Goal: Information Seeking & Learning: Compare options

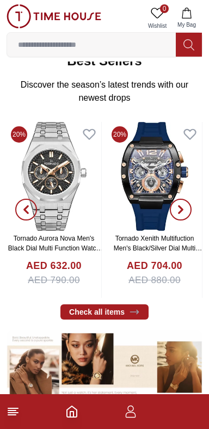
scroll to position [338, 0]
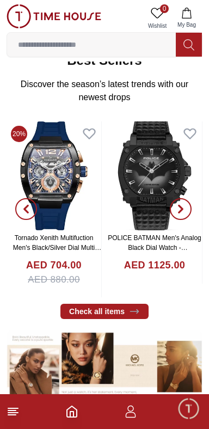
click at [12, 410] on line at bounding box center [12, 410] width 8 height 0
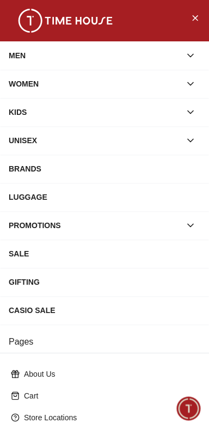
click at [34, 76] on div "WOMEN" at bounding box center [95, 84] width 172 height 20
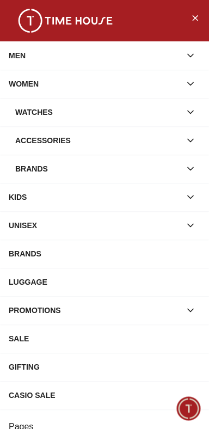
click at [26, 134] on div "Accessories" at bounding box center [97, 141] width 165 height 20
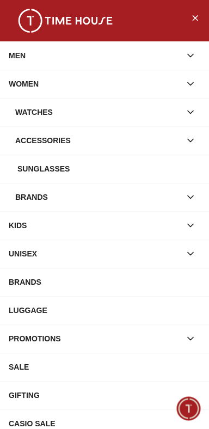
click at [56, 170] on div "Sunglasses" at bounding box center [108, 169] width 183 height 20
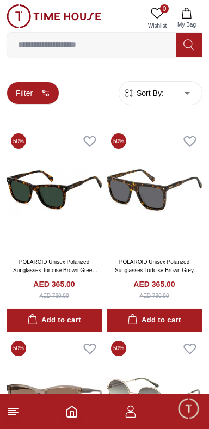
click at [31, 90] on button "Filter" at bounding box center [33, 93] width 53 height 23
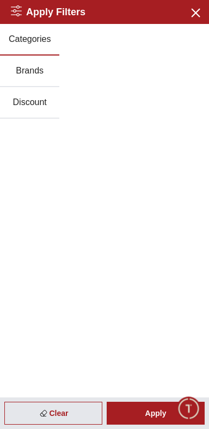
click at [27, 82] on button "Brands" at bounding box center [29, 72] width 59 height 32
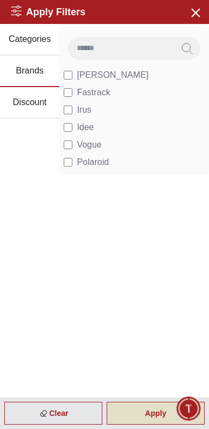
click at [152, 409] on div "Apply" at bounding box center [156, 413] width 98 height 23
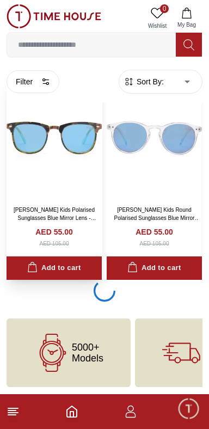
click at [38, 256] on button "Add to cart" at bounding box center [54, 267] width 95 height 23
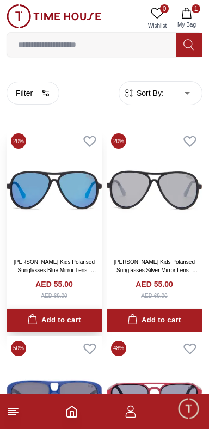
click at [53, 315] on button "Add to cart" at bounding box center [54, 320] width 95 height 23
click at [128, 94] on icon "button" at bounding box center [129, 93] width 11 height 11
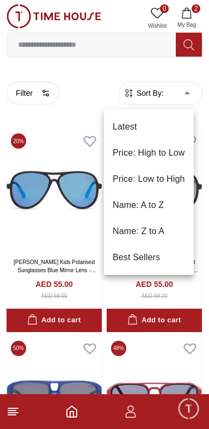
click at [129, 153] on li "Price: High to Low" at bounding box center [149, 153] width 90 height 26
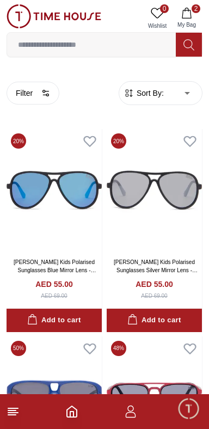
type input "*"
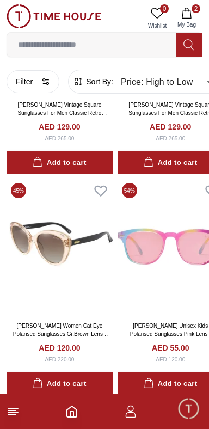
scroll to position [165, 0]
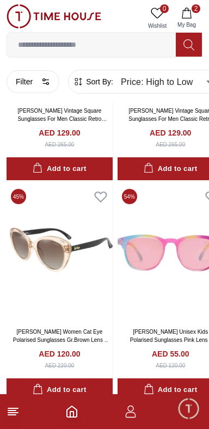
click at [193, 13] on button "2 My Bag" at bounding box center [187, 18] width 32 height 28
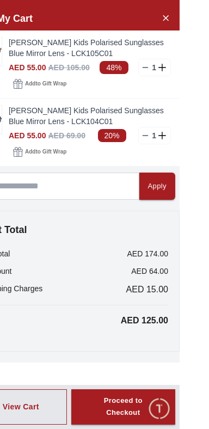
click at [199, 24] on div "My Cart" at bounding box center [104, 19] width 209 height 24
click at [199, 21] on icon "Close Account" at bounding box center [195, 18] width 9 height 14
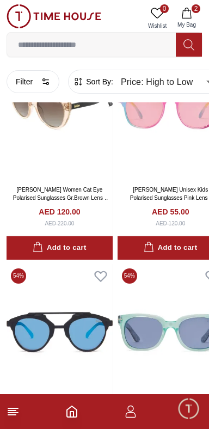
scroll to position [307, 0]
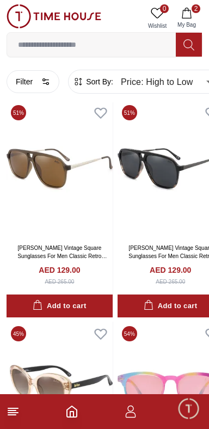
scroll to position [31, 0]
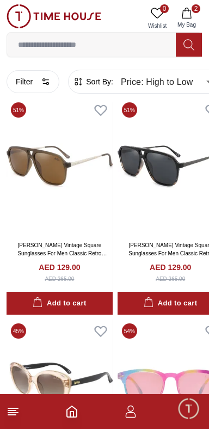
click at [10, 410] on line at bounding box center [12, 410] width 8 height 0
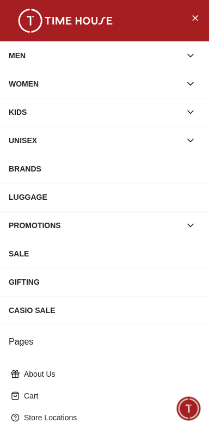
click at [35, 83] on div "WOMEN" at bounding box center [95, 84] width 172 height 20
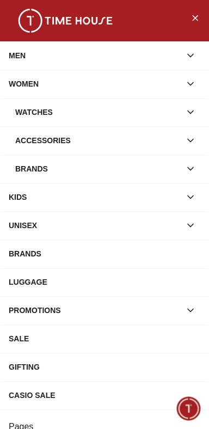
click at [39, 61] on div "MEN" at bounding box center [95, 56] width 172 height 20
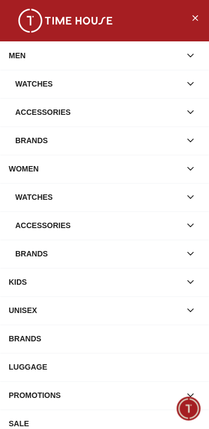
click at [32, 88] on div "Watches" at bounding box center [97, 84] width 165 height 20
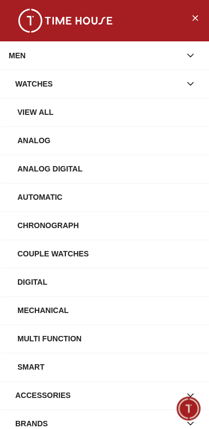
click at [65, 109] on div "View All" at bounding box center [108, 112] width 183 height 20
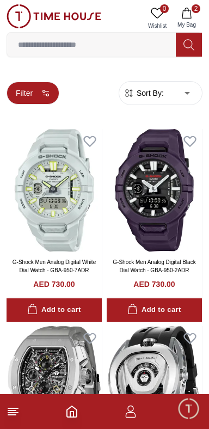
click at [28, 86] on button "Filter" at bounding box center [33, 93] width 53 height 23
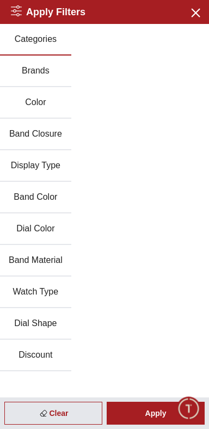
click at [32, 82] on button "Brands" at bounding box center [35, 72] width 71 height 32
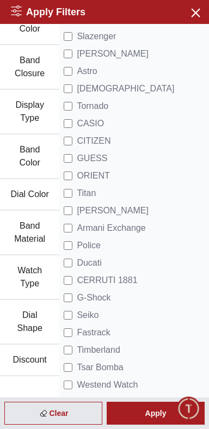
scroll to position [144, 0]
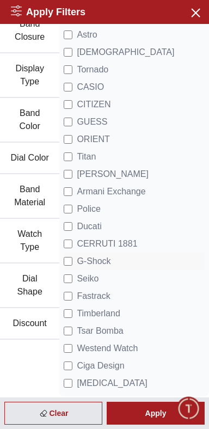
click at [90, 255] on span "G-Shock" at bounding box center [94, 261] width 34 height 13
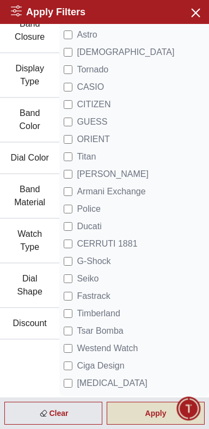
click at [146, 409] on div "Apply" at bounding box center [156, 413] width 98 height 23
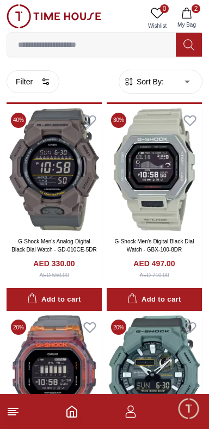
scroll to position [755, 0]
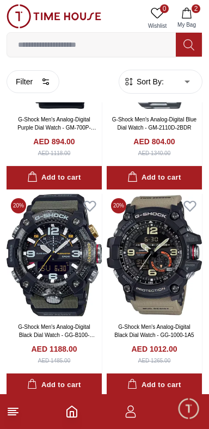
click at [138, 78] on span "Sort By:" at bounding box center [148, 81] width 29 height 11
click at [154, 87] on span "Sort By:" at bounding box center [148, 81] width 29 height 11
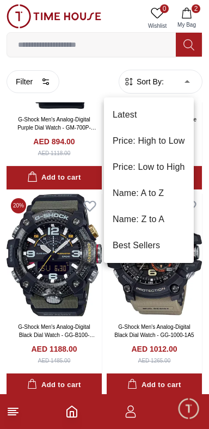
click at [137, 169] on li "Price: Low to High" at bounding box center [149, 167] width 90 height 26
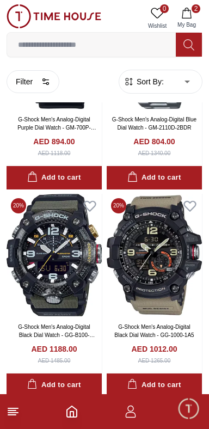
type input "*"
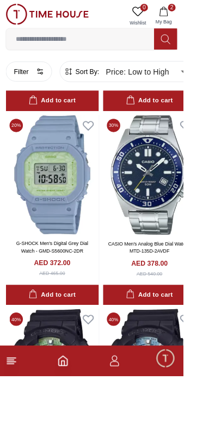
scroll to position [2481, 0]
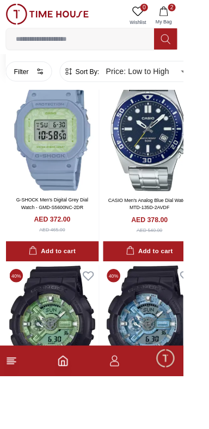
click at [47, 35] on h4 "AED 366.00" at bounding box center [59, 29] width 41 height 11
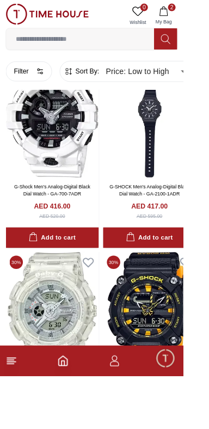
scroll to position [3429, 0]
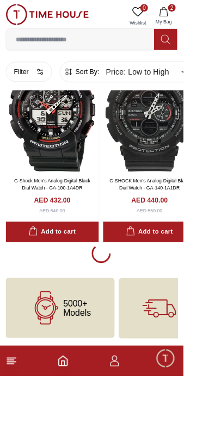
scroll to position [4411, 0]
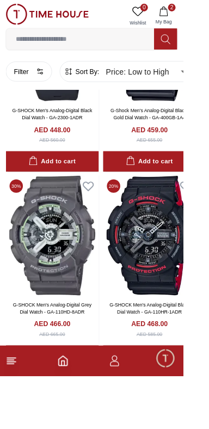
scroll to position [5025, 0]
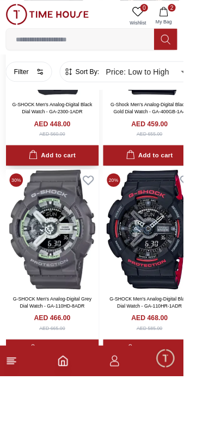
click at [41, 109] on img at bounding box center [60, 40] width 106 height 137
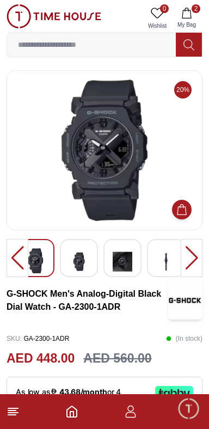
click at [86, 255] on img at bounding box center [79, 261] width 20 height 27
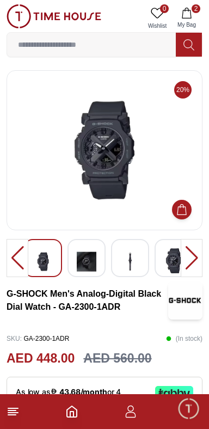
click at [137, 262] on img at bounding box center [130, 261] width 20 height 27
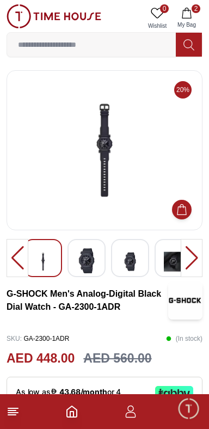
click at [148, 263] on div at bounding box center [130, 258] width 38 height 38
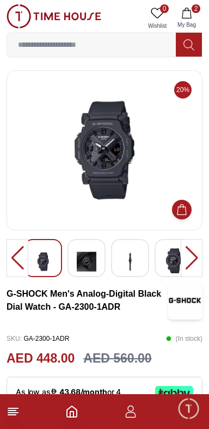
click at [170, 262] on img at bounding box center [174, 260] width 20 height 25
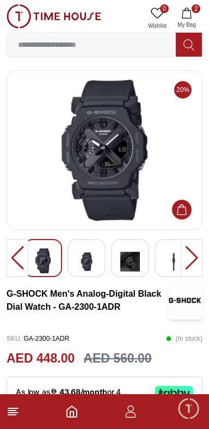
click at [7, 218] on div at bounding box center [105, 150] width 196 height 160
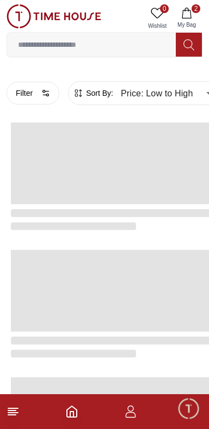
scroll to position [1834, 0]
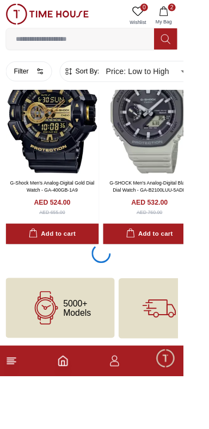
scroll to position [6724, 0]
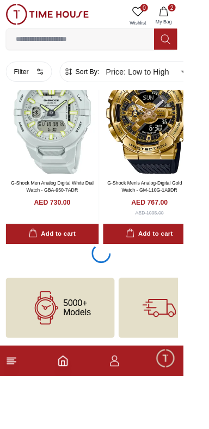
scroll to position [9026, 0]
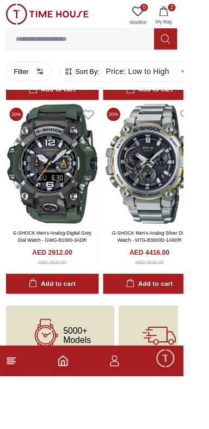
scroll to position [10619, 0]
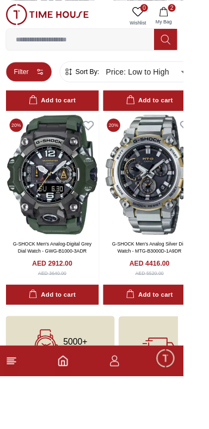
click at [34, 90] on button "Filter" at bounding box center [33, 81] width 53 height 23
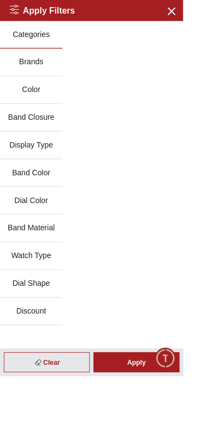
scroll to position [9036, 0]
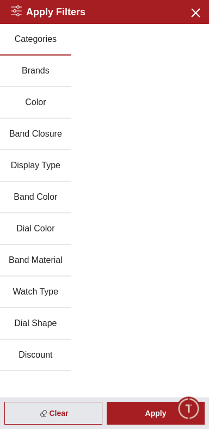
click at [32, 103] on button "Color" at bounding box center [35, 103] width 71 height 32
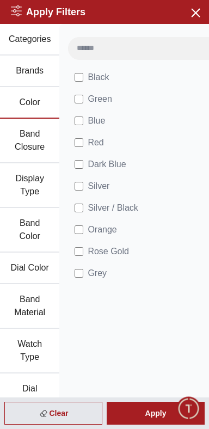
click at [29, 77] on button "Brands" at bounding box center [29, 72] width 59 height 32
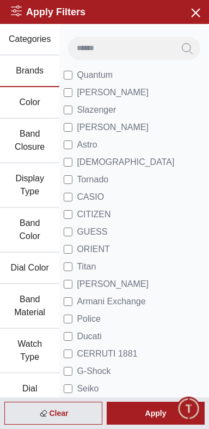
scroll to position [144, 0]
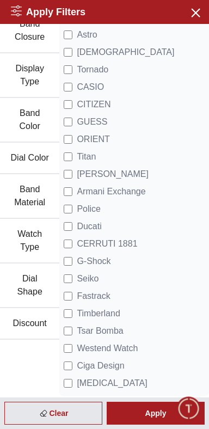
scroll to position [65, 0]
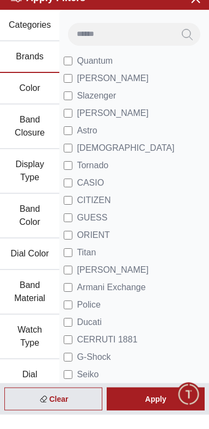
scroll to position [144, 0]
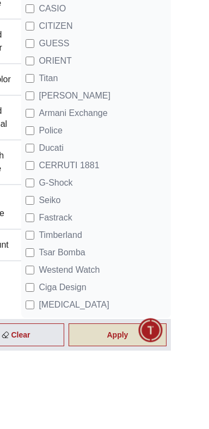
click at [157, 425] on div "Apply" at bounding box center [156, 413] width 98 height 23
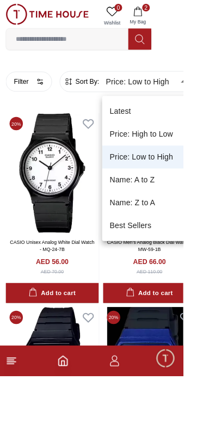
click at [144, 160] on li "Price: High to Low" at bounding box center [172, 153] width 111 height 26
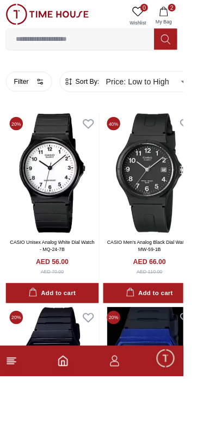
type input "*"
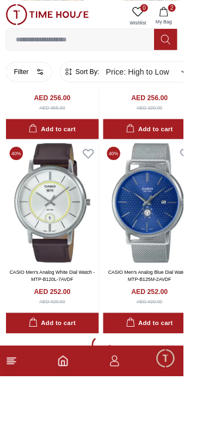
scroll to position [6560, 0]
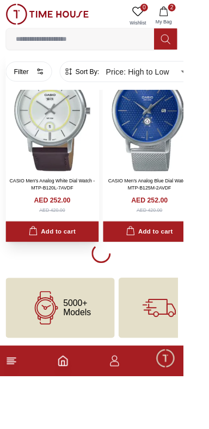
click at [61, 195] on img at bounding box center [60, 127] width 106 height 137
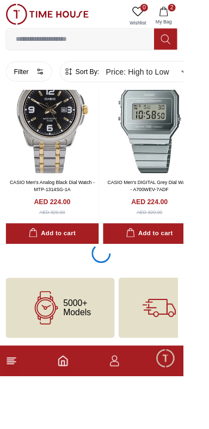
scroll to position [9037, 0]
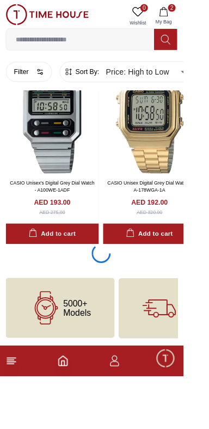
scroll to position [11347, 0]
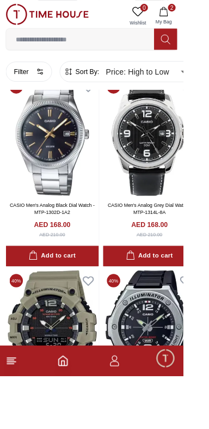
scroll to position [12689, 0]
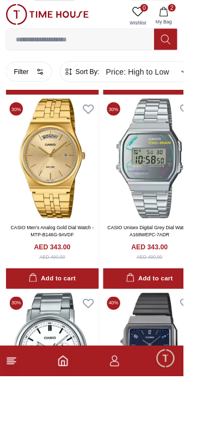
scroll to position [834, 0]
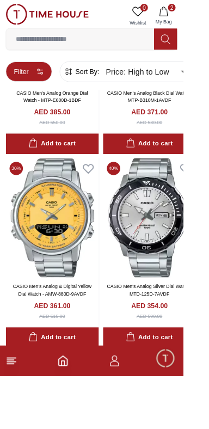
click at [53, 87] on button "Filter" at bounding box center [33, 81] width 53 height 23
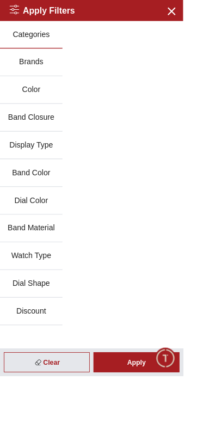
click at [44, 78] on button "Brands" at bounding box center [35, 72] width 71 height 32
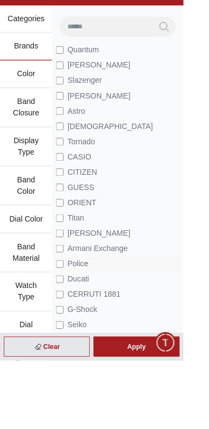
click at [94, 326] on span "Police" at bounding box center [89, 318] width 24 height 13
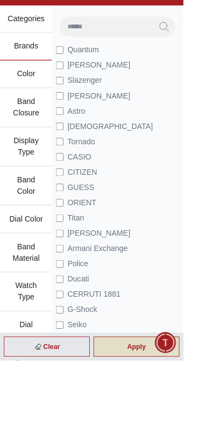
click at [175, 425] on div "Apply" at bounding box center [156, 413] width 98 height 23
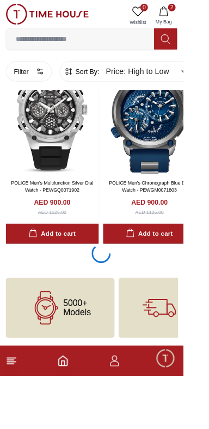
scroll to position [2088, 0]
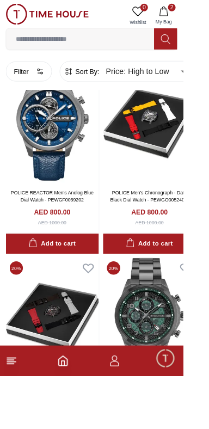
scroll to position [3649, 0]
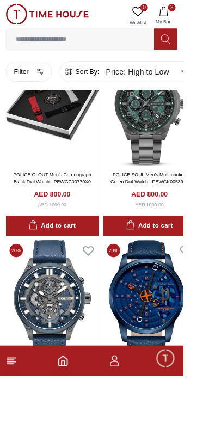
scroll to position [3799, 0]
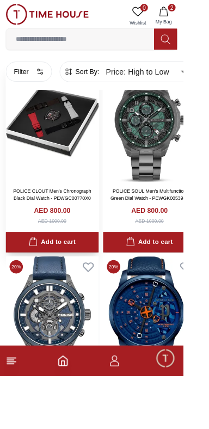
click at [84, 207] on img at bounding box center [60, 139] width 106 height 137
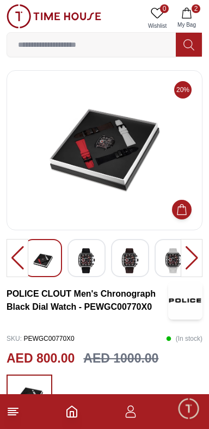
click at [162, 261] on div at bounding box center [174, 258] width 38 height 38
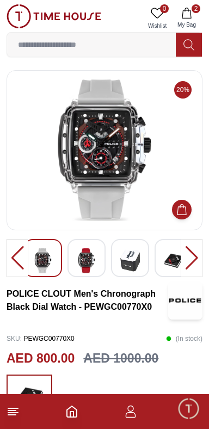
click at [155, 263] on div at bounding box center [174, 258] width 38 height 38
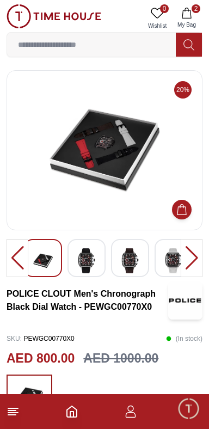
click at [139, 263] on div at bounding box center [130, 258] width 38 height 38
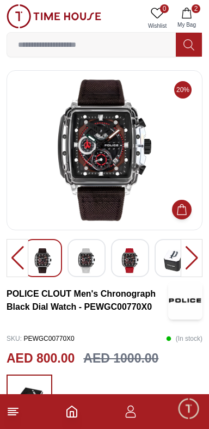
click at [142, 260] on div at bounding box center [130, 258] width 38 height 38
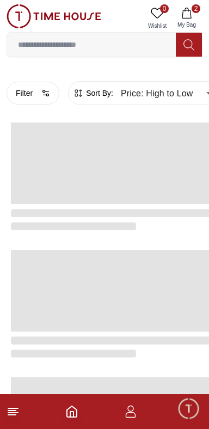
scroll to position [1834, 0]
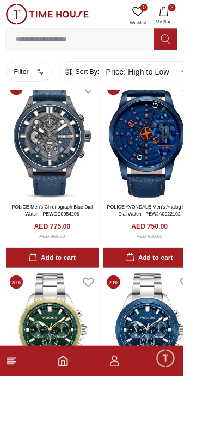
scroll to position [4243, 0]
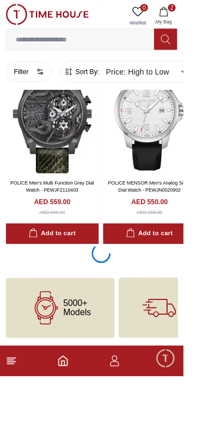
scroll to position [6699, 0]
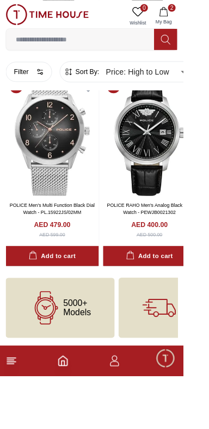
scroll to position [7305, 0]
click at [198, 224] on img at bounding box center [171, 155] width 106 height 137
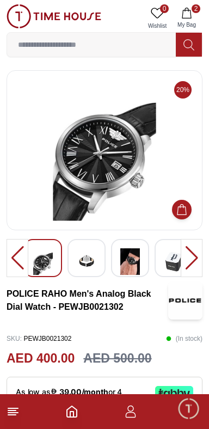
click at [91, 262] on img at bounding box center [87, 261] width 20 height 27
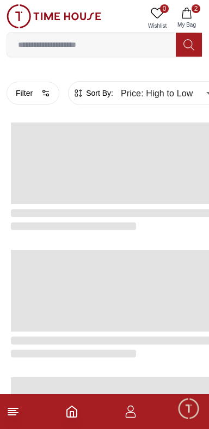
scroll to position [1834, 0]
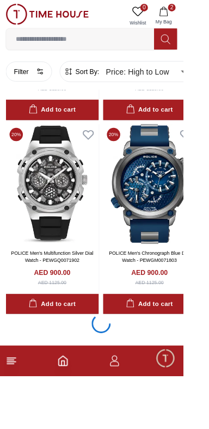
scroll to position [2086, 0]
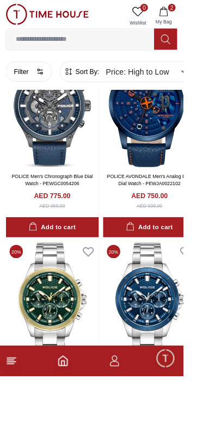
scroll to position [6515, 0]
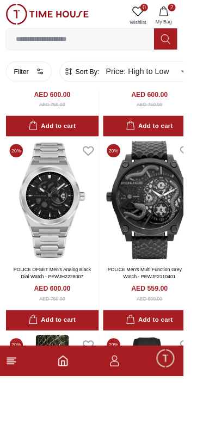
scroll to position [6100, 0]
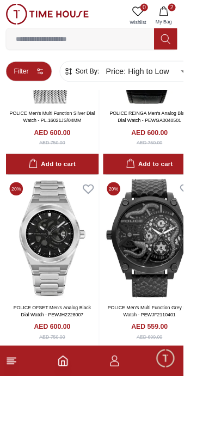
click at [21, 85] on button "Filter" at bounding box center [33, 81] width 53 height 23
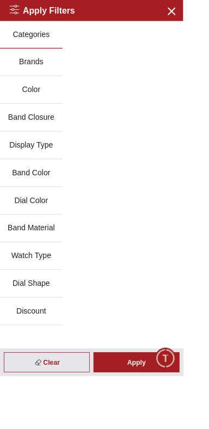
click at [25, 87] on button "Brands" at bounding box center [35, 72] width 71 height 32
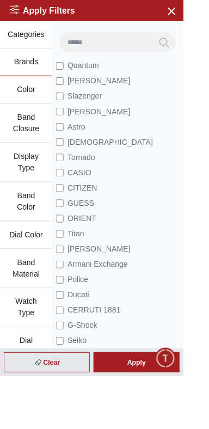
scroll to position [1816, 0]
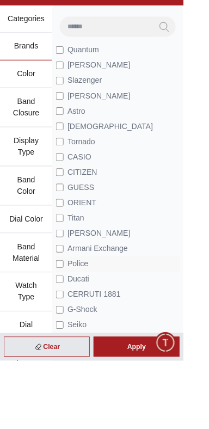
click at [90, 326] on span "Police" at bounding box center [89, 318] width 24 height 13
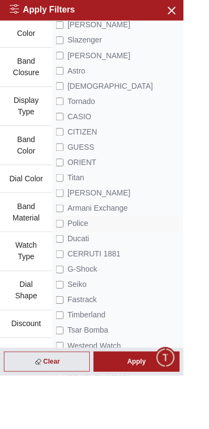
scroll to position [64, 0]
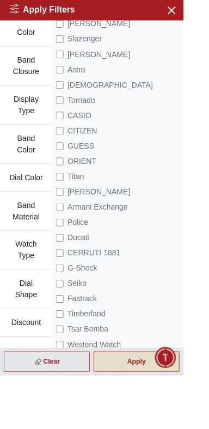
click at [170, 425] on div "Apply" at bounding box center [156, 413] width 98 height 23
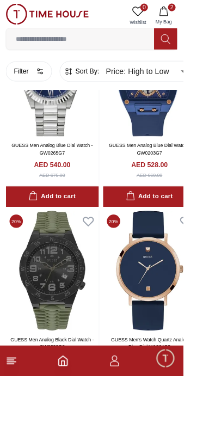
scroll to position [995, 0]
click at [37, 85] on button "Filter" at bounding box center [33, 81] width 53 height 23
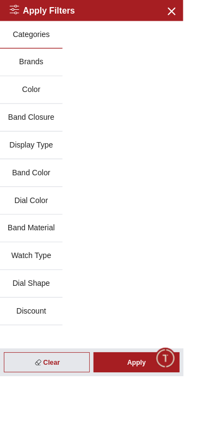
click at [34, 158] on button "Display Type" at bounding box center [35, 166] width 71 height 32
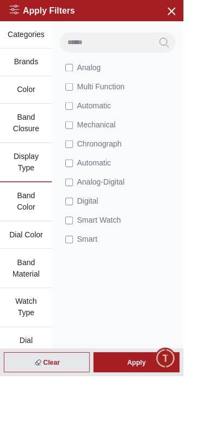
click at [29, 108] on button "Color" at bounding box center [29, 103] width 59 height 32
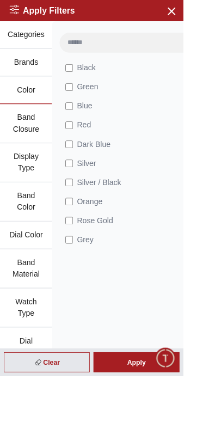
click at [11, 77] on button "Brands" at bounding box center [29, 72] width 59 height 32
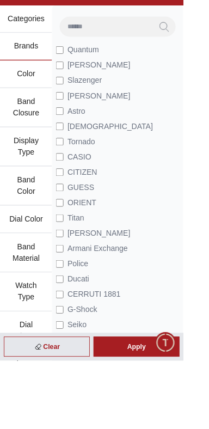
scroll to position [977, 0]
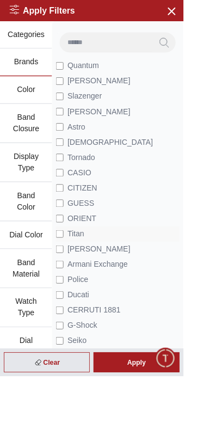
click at [84, 273] on span "Titan" at bounding box center [86, 266] width 19 height 13
click at [176, 428] on div "Apply Filters Close menu Clear Apply Categories Brands Color Band Closure Displ…" at bounding box center [109, 214] width 218 height 429
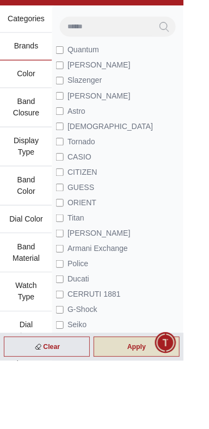
click at [177, 425] on div "Apply" at bounding box center [156, 413] width 98 height 23
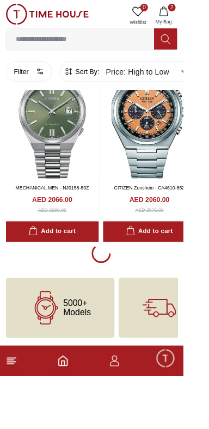
scroll to position [4365, 0]
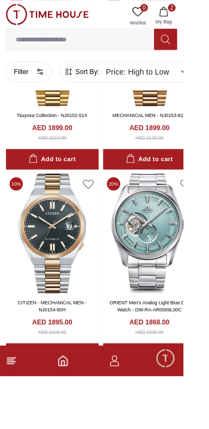
scroll to position [6263, 0]
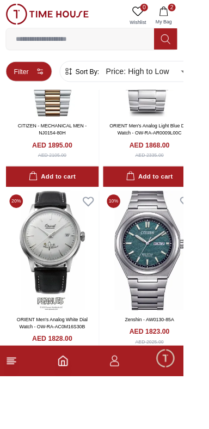
click at [34, 87] on button "Filter" at bounding box center [33, 81] width 53 height 23
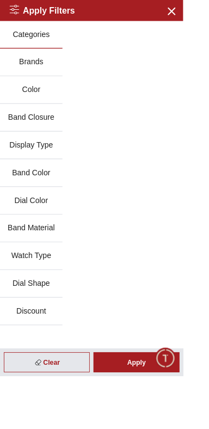
click at [38, 78] on button "Brands" at bounding box center [35, 72] width 71 height 32
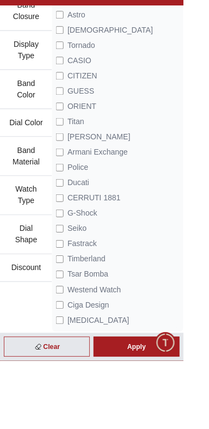
scroll to position [144, 0]
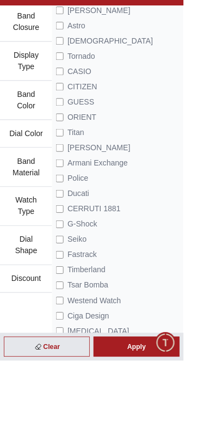
scroll to position [2086, 0]
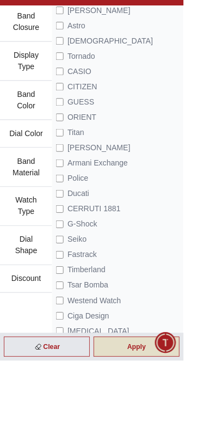
click at [179, 425] on div "Apply" at bounding box center [156, 413] width 98 height 23
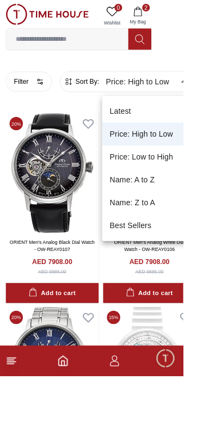
click at [131, 181] on li "Price: Low to High" at bounding box center [172, 179] width 111 height 26
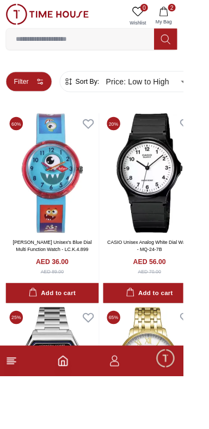
click at [36, 102] on button "Filter" at bounding box center [33, 93] width 53 height 23
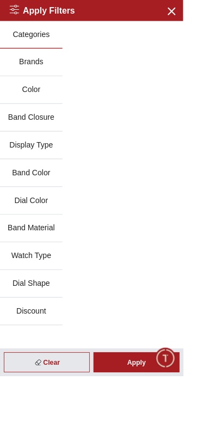
click at [36, 91] on button "Color" at bounding box center [35, 103] width 71 height 32
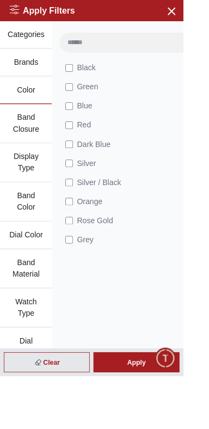
click at [26, 76] on button "Brands" at bounding box center [29, 72] width 59 height 32
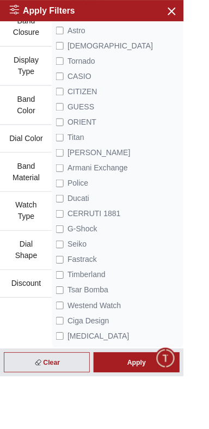
scroll to position [144, 0]
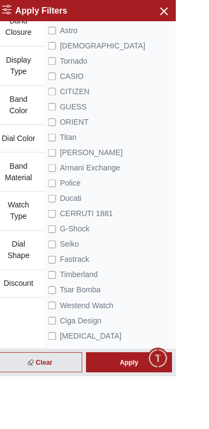
type input "*"
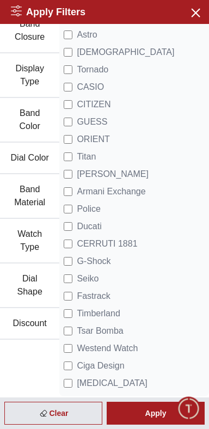
scroll to position [65, 0]
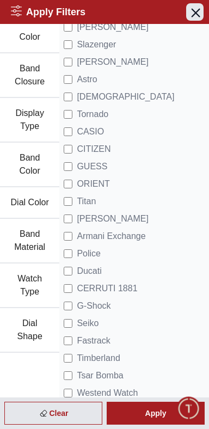
click at [189, 11] on icon "button" at bounding box center [195, 12] width 14 height 14
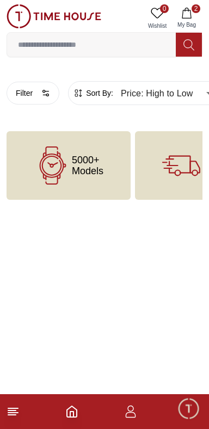
click at [193, 17] on button "2 My Bag" at bounding box center [187, 18] width 32 height 28
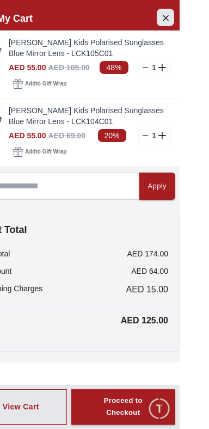
click at [204, 20] on button "Close Account" at bounding box center [194, 17] width 17 height 17
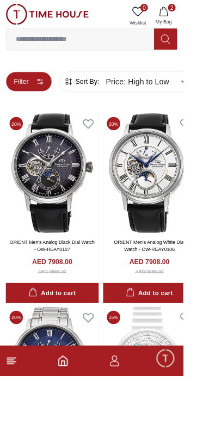
click at [32, 97] on button "Filter" at bounding box center [33, 93] width 53 height 23
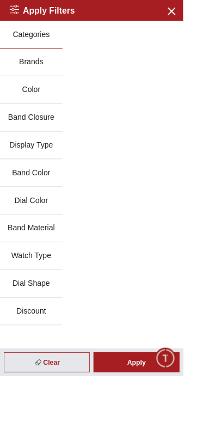
click at [34, 106] on button "Color" at bounding box center [35, 103] width 71 height 32
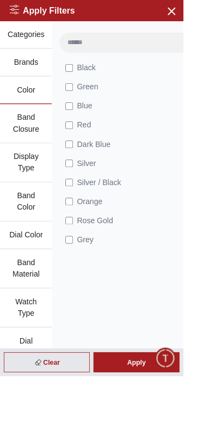
click at [38, 73] on button "Brands" at bounding box center [29, 72] width 59 height 32
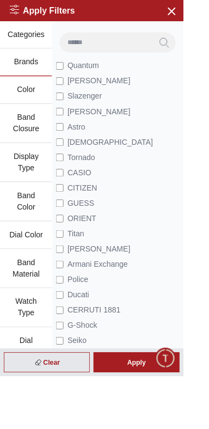
scroll to position [144, 0]
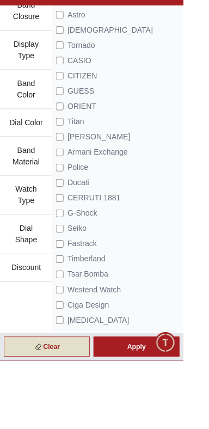
click at [89, 425] on div "Clear" at bounding box center [53, 413] width 98 height 23
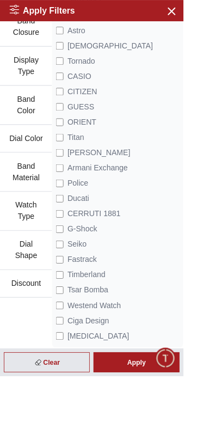
click at [78, 418] on icon "Home" at bounding box center [71, 411] width 13 height 13
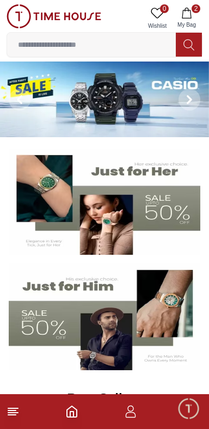
click at [17, 414] on icon at bounding box center [13, 411] width 13 height 13
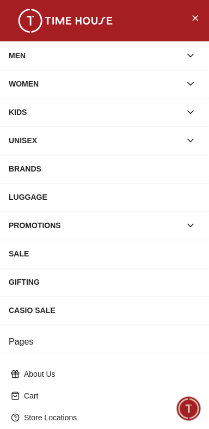
click at [41, 57] on div "MEN" at bounding box center [95, 56] width 172 height 20
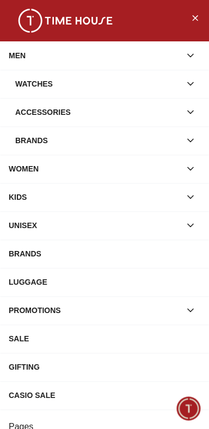
click at [41, 91] on div "Watches" at bounding box center [97, 84] width 165 height 20
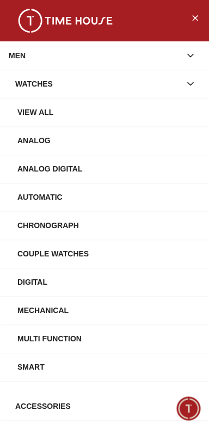
click at [46, 112] on div "View All" at bounding box center [108, 112] width 183 height 20
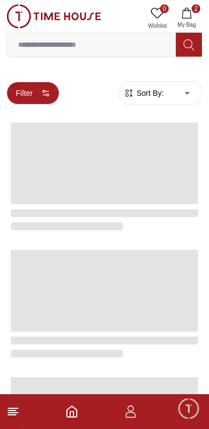
click at [26, 91] on button "Filter" at bounding box center [33, 93] width 53 height 23
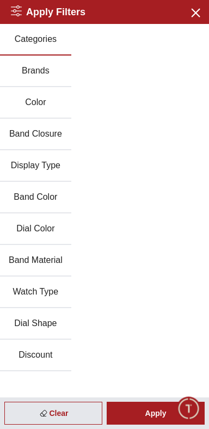
click at [30, 77] on button "Brands" at bounding box center [35, 72] width 71 height 32
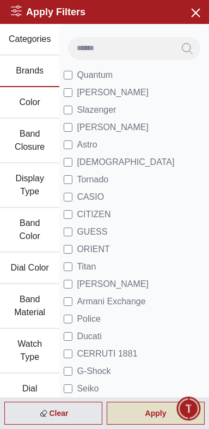
click at [148, 414] on div "Apply" at bounding box center [156, 413] width 98 height 23
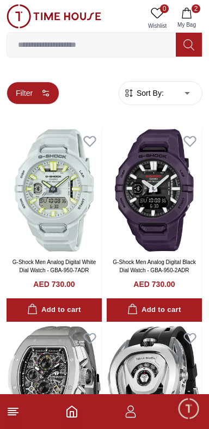
click at [26, 82] on button "Filter" at bounding box center [33, 93] width 53 height 23
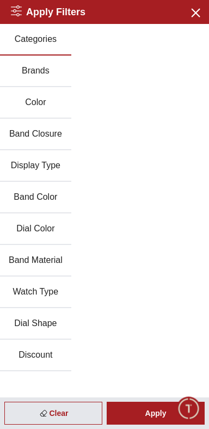
click at [44, 97] on button "Color" at bounding box center [35, 103] width 71 height 32
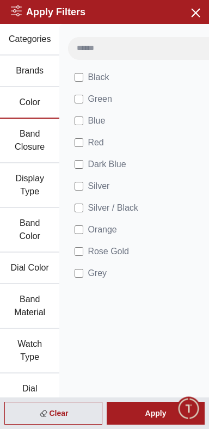
click at [27, 79] on button "Brands" at bounding box center [29, 72] width 59 height 32
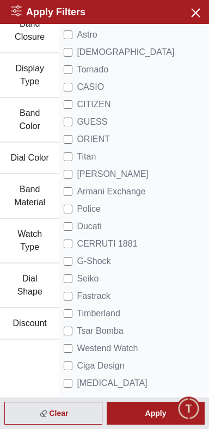
scroll to position [134, 0]
click at [96, 150] on span "Titan" at bounding box center [86, 156] width 19 height 13
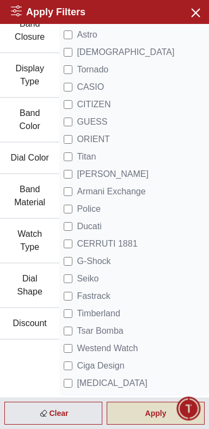
click at [152, 419] on div "Apply" at bounding box center [156, 413] width 98 height 23
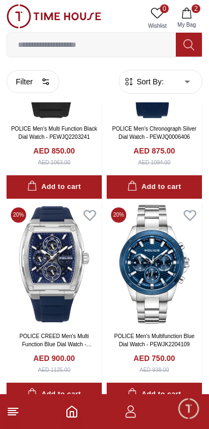
scroll to position [795, 0]
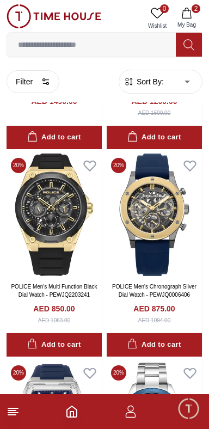
click at [138, 85] on span "Sort By:" at bounding box center [148, 81] width 29 height 11
click at [143, 79] on span "Sort By:" at bounding box center [148, 81] width 29 height 11
click at [150, 85] on span "Sort By:" at bounding box center [148, 81] width 29 height 11
click at [170, 86] on body "100% Genuine products with International Warranty Shop From [GEOGRAPHIC_DATA] |…" at bounding box center [104, 353] width 209 height 2297
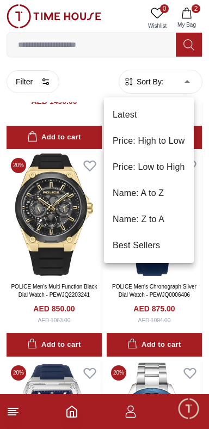
click at [137, 143] on li "Price: High to Low" at bounding box center [149, 141] width 90 height 26
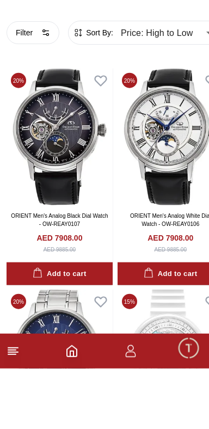
scroll to position [734, 0]
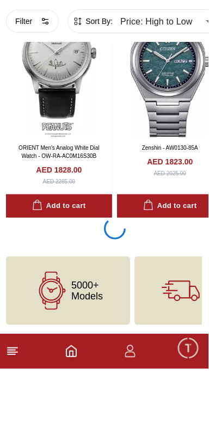
scroll to position [6643, 0]
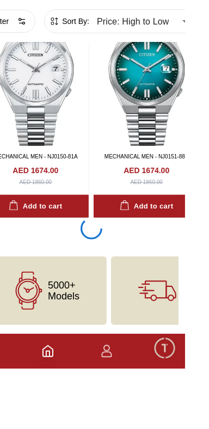
scroll to position [8929, 0]
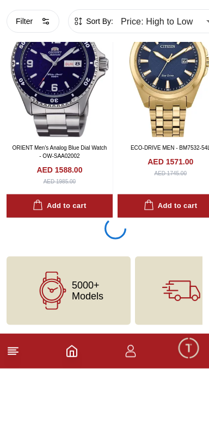
scroll to position [11221, 0]
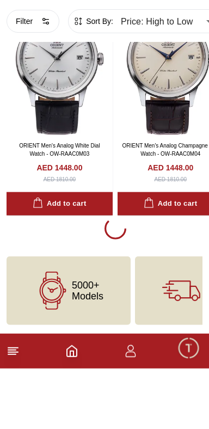
scroll to position [13378, 0]
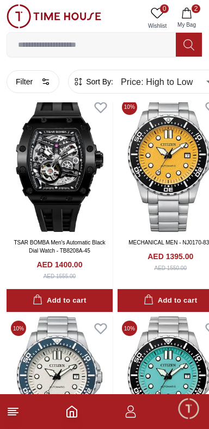
scroll to position [14088, 0]
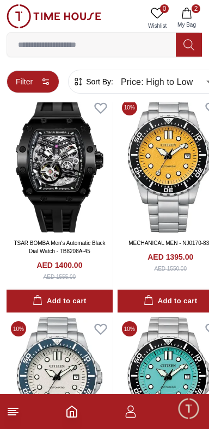
click at [28, 78] on button "Filter" at bounding box center [33, 81] width 53 height 23
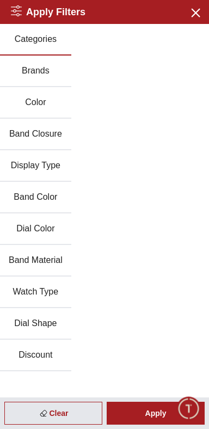
click at [33, 128] on button "Band Closure" at bounding box center [35, 135] width 71 height 32
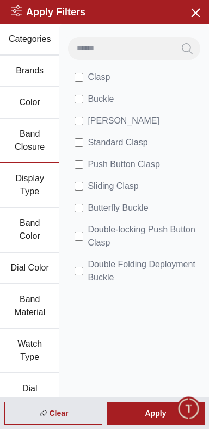
click at [34, 82] on button "Brands" at bounding box center [29, 72] width 59 height 32
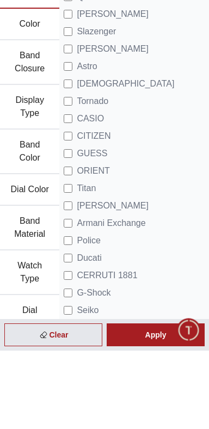
scroll to position [1844, 0]
click at [85, 256] on span "ORIENT" at bounding box center [93, 249] width 33 height 13
click at [98, 256] on span "ORIENT" at bounding box center [93, 249] width 33 height 13
click at [86, 256] on span "ORIENT" at bounding box center [93, 249] width 33 height 13
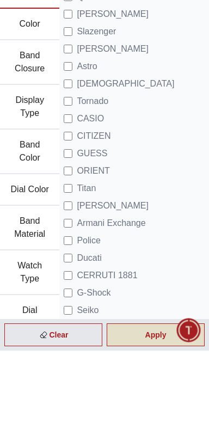
click at [144, 425] on div "Apply" at bounding box center [156, 413] width 98 height 23
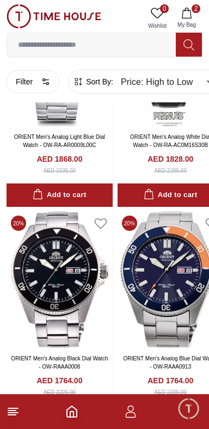
scroll to position [1466, 0]
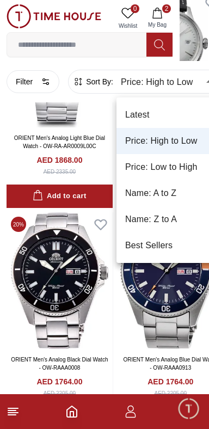
click at [147, 168] on li "Price: Low to High" at bounding box center [172, 167] width 111 height 26
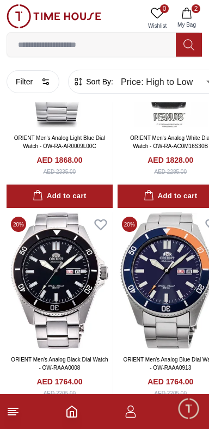
type input "*"
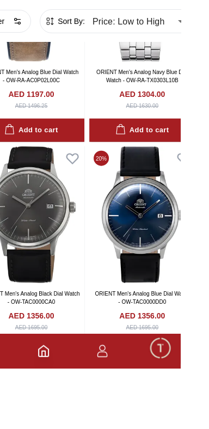
scroll to position [1160, 0]
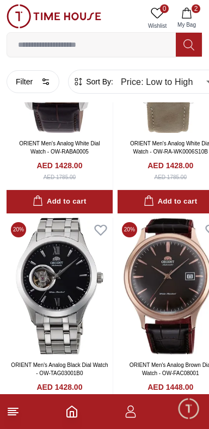
scroll to position [1896, 0]
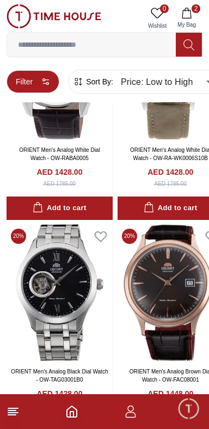
click at [30, 75] on button "Filter" at bounding box center [33, 81] width 53 height 23
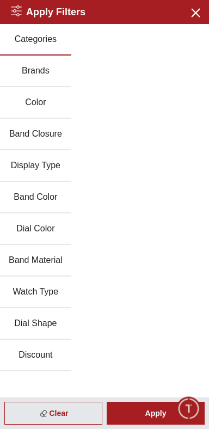
click at [29, 93] on button "Color" at bounding box center [35, 103] width 71 height 32
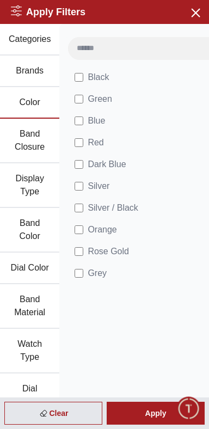
click at [30, 78] on button "Brands" at bounding box center [29, 72] width 59 height 32
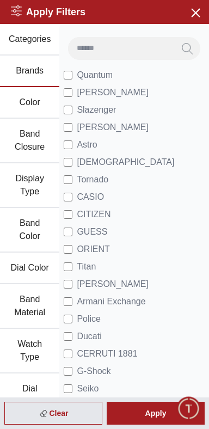
scroll to position [1816, 0]
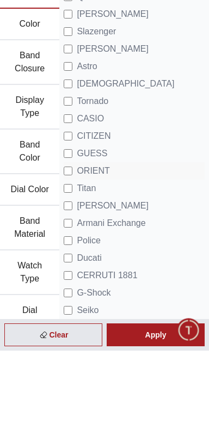
click at [83, 256] on span "ORIENT" at bounding box center [93, 249] width 33 height 13
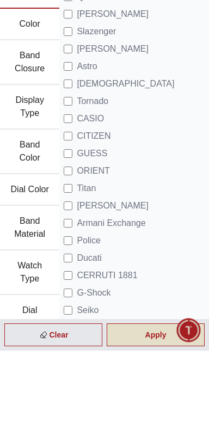
click at [155, 425] on div "Apply" at bounding box center [156, 413] width 98 height 23
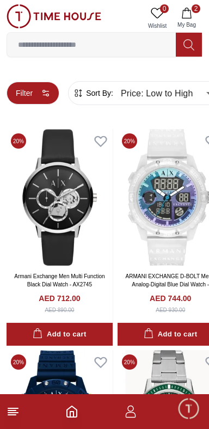
click at [27, 95] on button "Filter" at bounding box center [33, 93] width 53 height 23
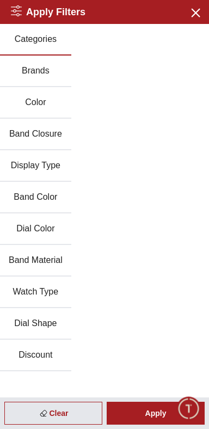
click at [30, 78] on button "Brands" at bounding box center [35, 72] width 71 height 32
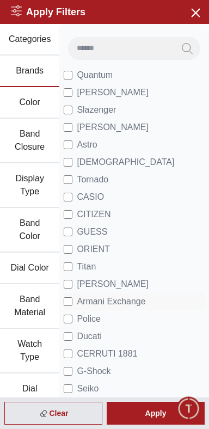
click at [87, 308] on span "Armani Exchange" at bounding box center [111, 301] width 69 height 13
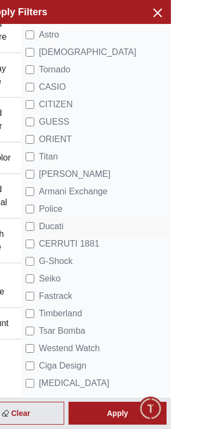
click at [84, 220] on span "Ducati" at bounding box center [89, 226] width 24 height 13
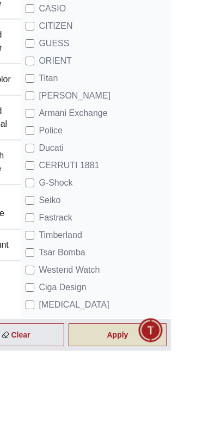
click at [175, 425] on div "Apply" at bounding box center [156, 413] width 98 height 23
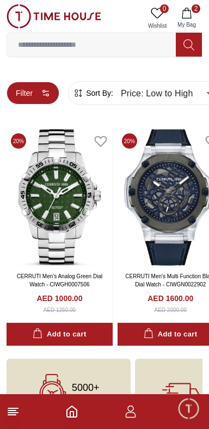
click at [19, 91] on button "Filter" at bounding box center [33, 93] width 53 height 23
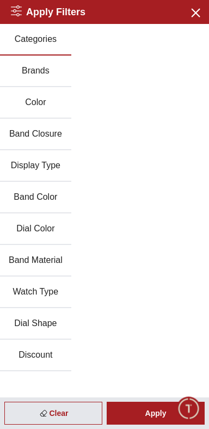
click at [24, 77] on button "Brands" at bounding box center [35, 72] width 71 height 32
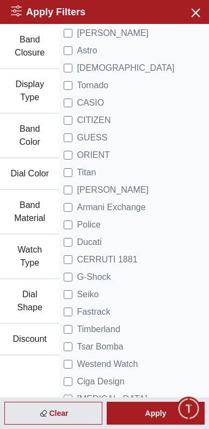
scroll to position [99, 0]
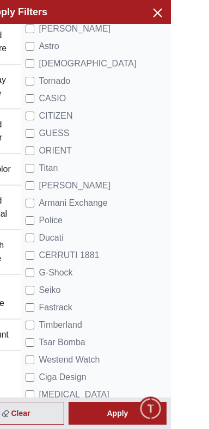
scroll to position [144, 0]
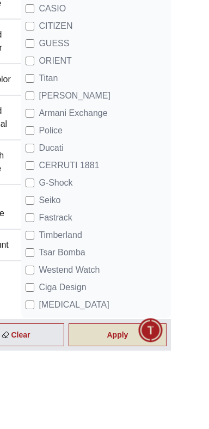
click at [173, 425] on div "Apply" at bounding box center [156, 413] width 98 height 23
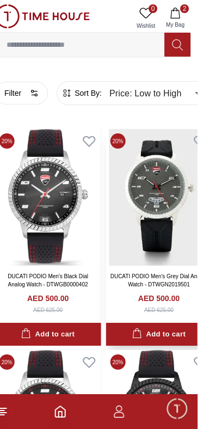
click at [151, 256] on img at bounding box center [171, 197] width 106 height 137
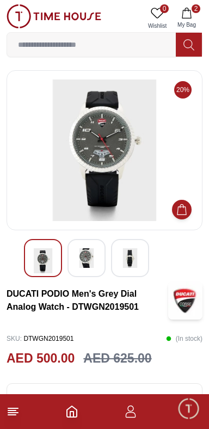
click at [71, 263] on div at bounding box center [87, 258] width 38 height 38
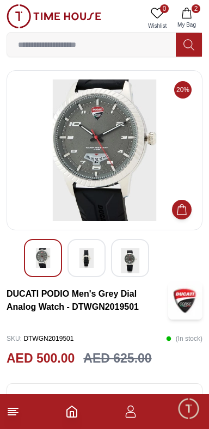
click at [77, 247] on div at bounding box center [87, 258] width 38 height 38
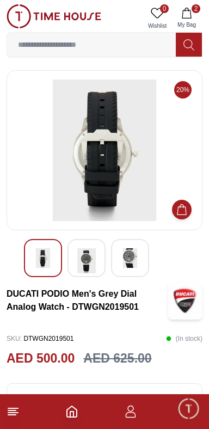
click at [114, 262] on div at bounding box center [130, 258] width 38 height 38
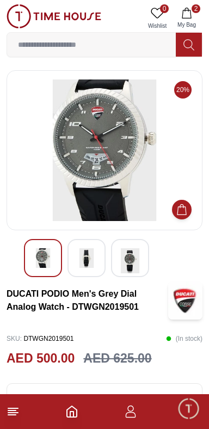
click at [138, 265] on img at bounding box center [130, 260] width 20 height 25
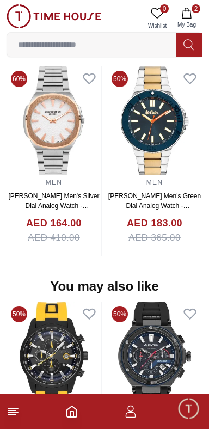
scroll to position [809, 0]
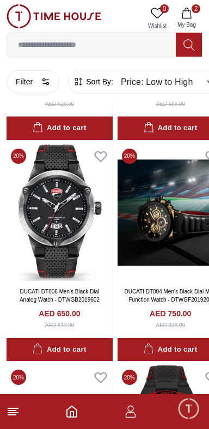
scroll to position [432, 0]
